Goal: Find specific page/section: Find specific page/section

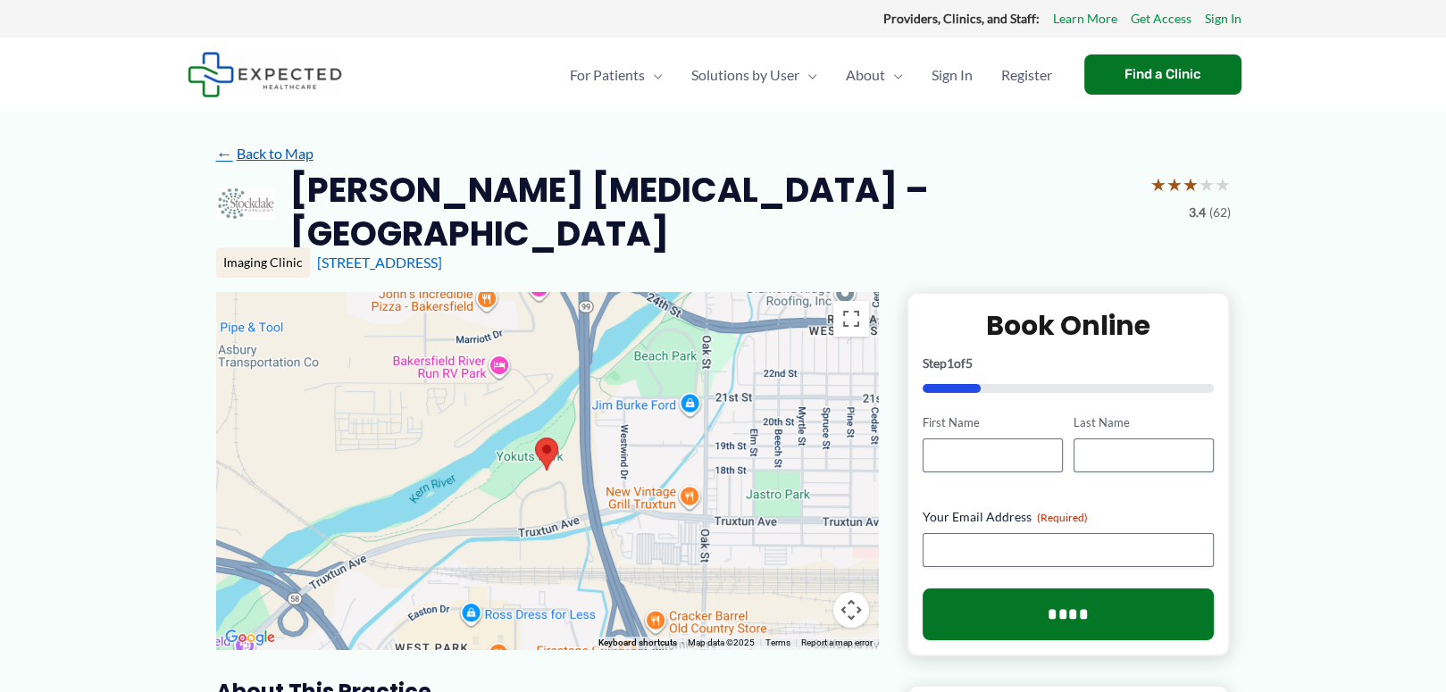
click at [264, 157] on link "← Back to Map" at bounding box center [264, 153] width 97 height 27
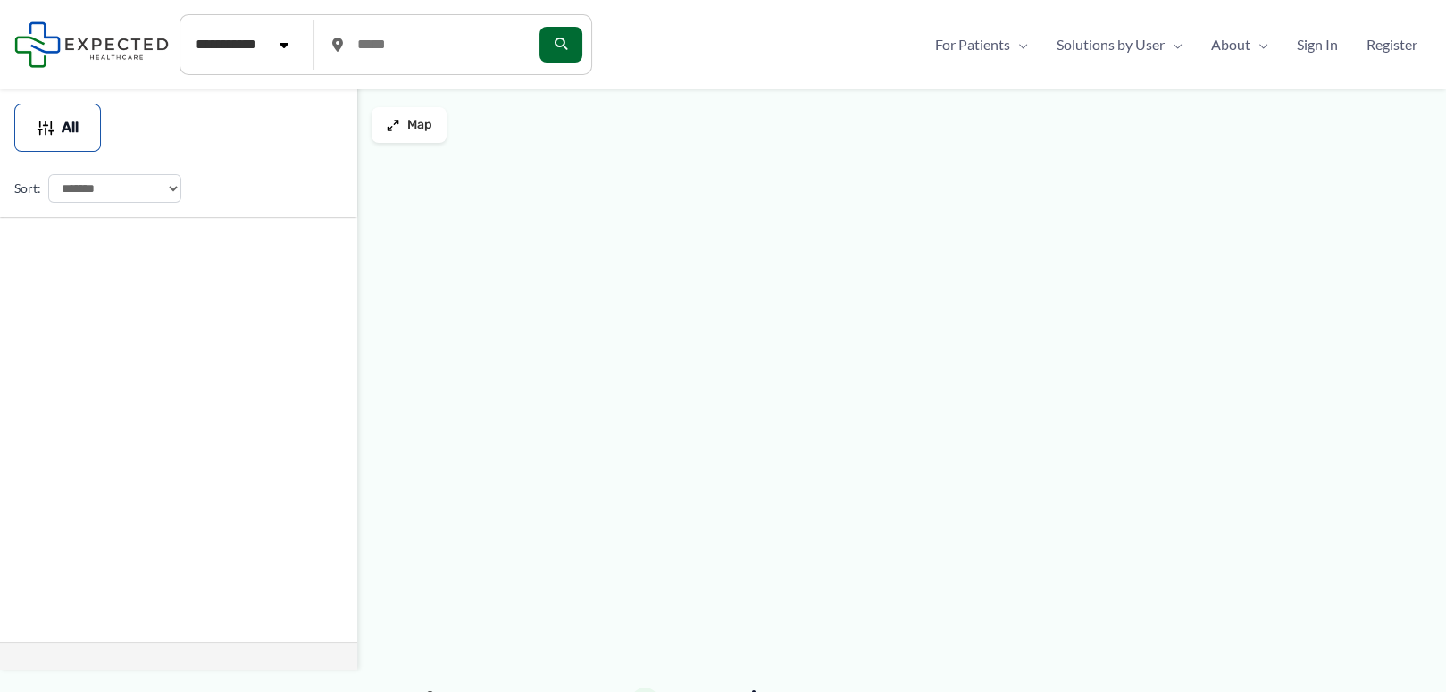
type input "*****"
